Goal: Transaction & Acquisition: Book appointment/travel/reservation

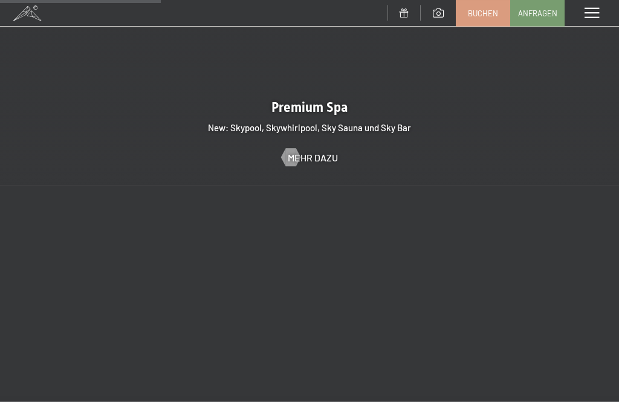
scroll to position [1620, 0]
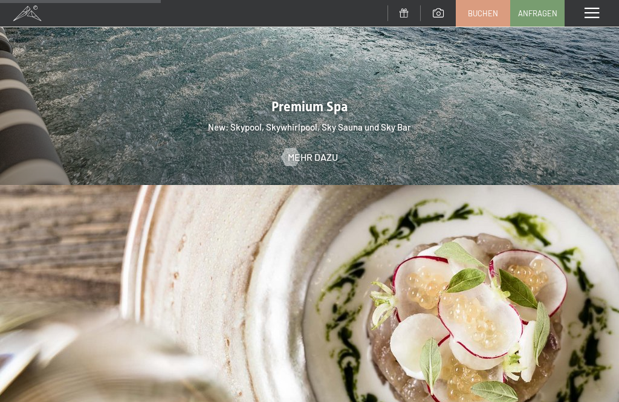
click at [499, 10] on link "Buchen" at bounding box center [483, 13] width 53 height 25
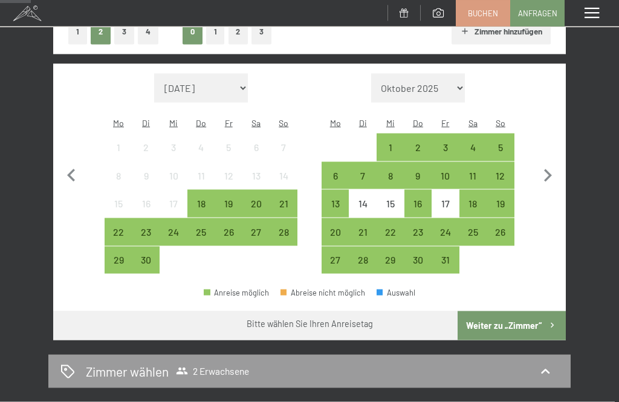
scroll to position [213, 0]
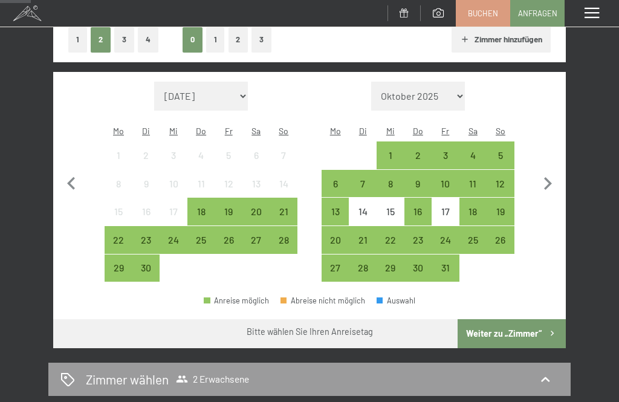
click at [405, 200] on div "16" at bounding box center [419, 212] width 28 height 28
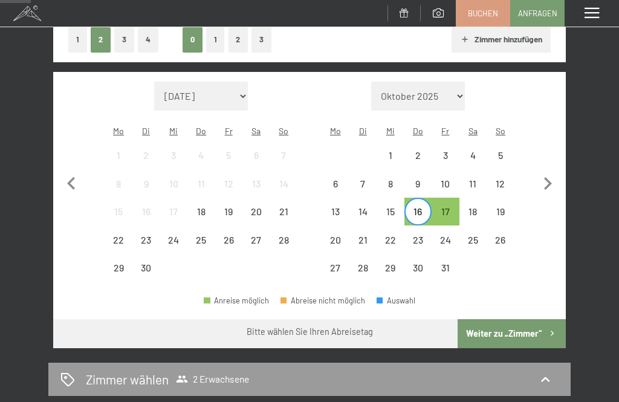
click at [413, 207] on div "16" at bounding box center [418, 219] width 25 height 25
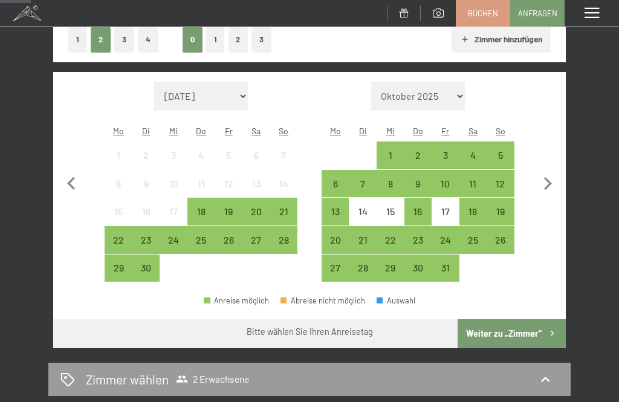
click at [509, 207] on div "19" at bounding box center [500, 219] width 25 height 25
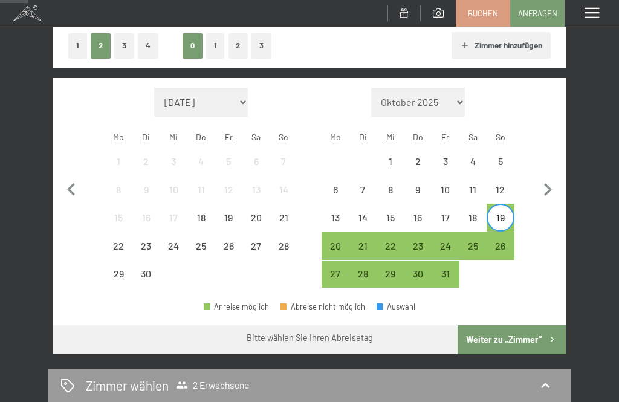
scroll to position [199, 0]
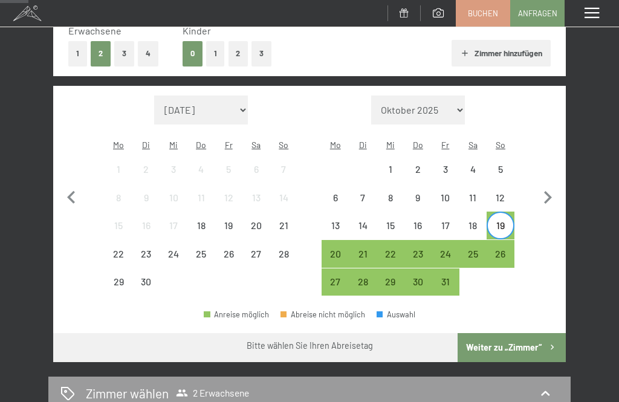
click at [391, 221] on div "15" at bounding box center [390, 233] width 25 height 25
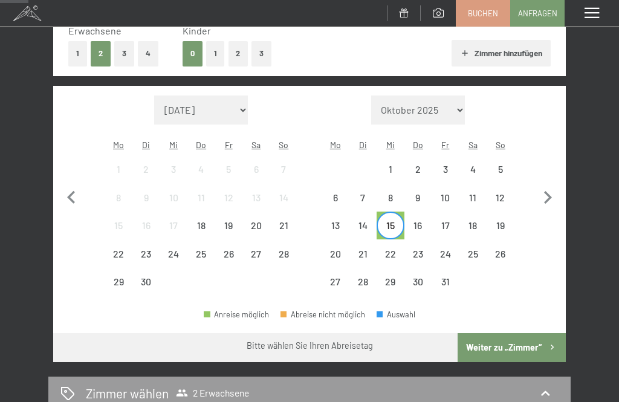
click at [506, 221] on div "19" at bounding box center [500, 233] width 25 height 25
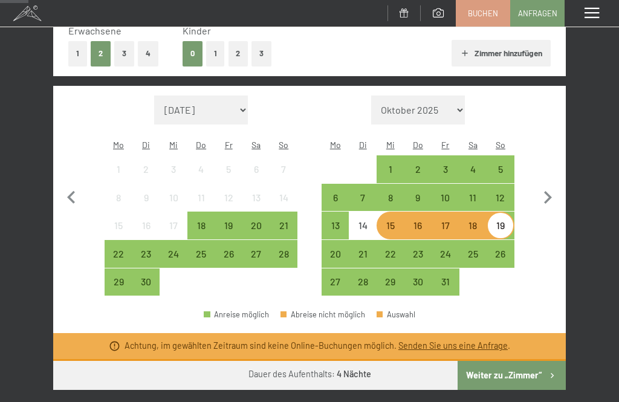
click at [396, 221] on div "15" at bounding box center [390, 233] width 25 height 25
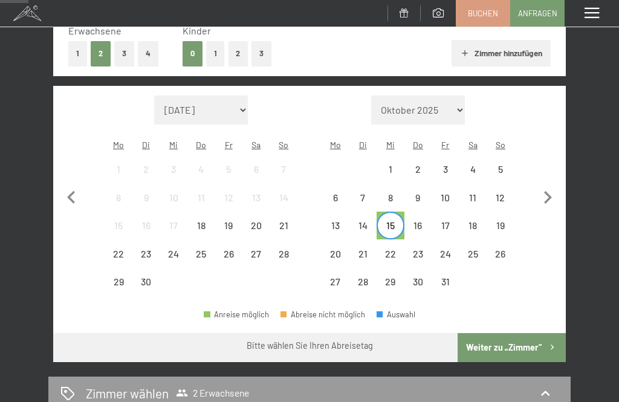
click at [394, 249] on div "22" at bounding box center [390, 261] width 25 height 25
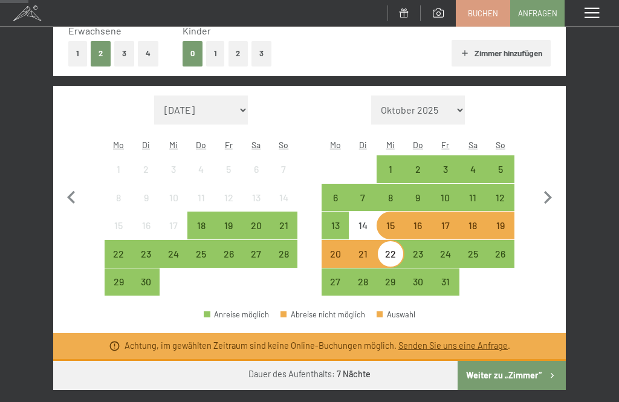
click at [391, 221] on div "15" at bounding box center [390, 233] width 25 height 25
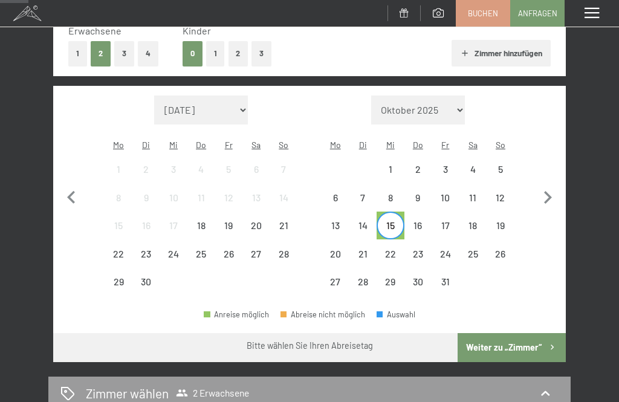
click at [391, 249] on div "22" at bounding box center [390, 261] width 25 height 25
